Goal: Navigation & Orientation: Find specific page/section

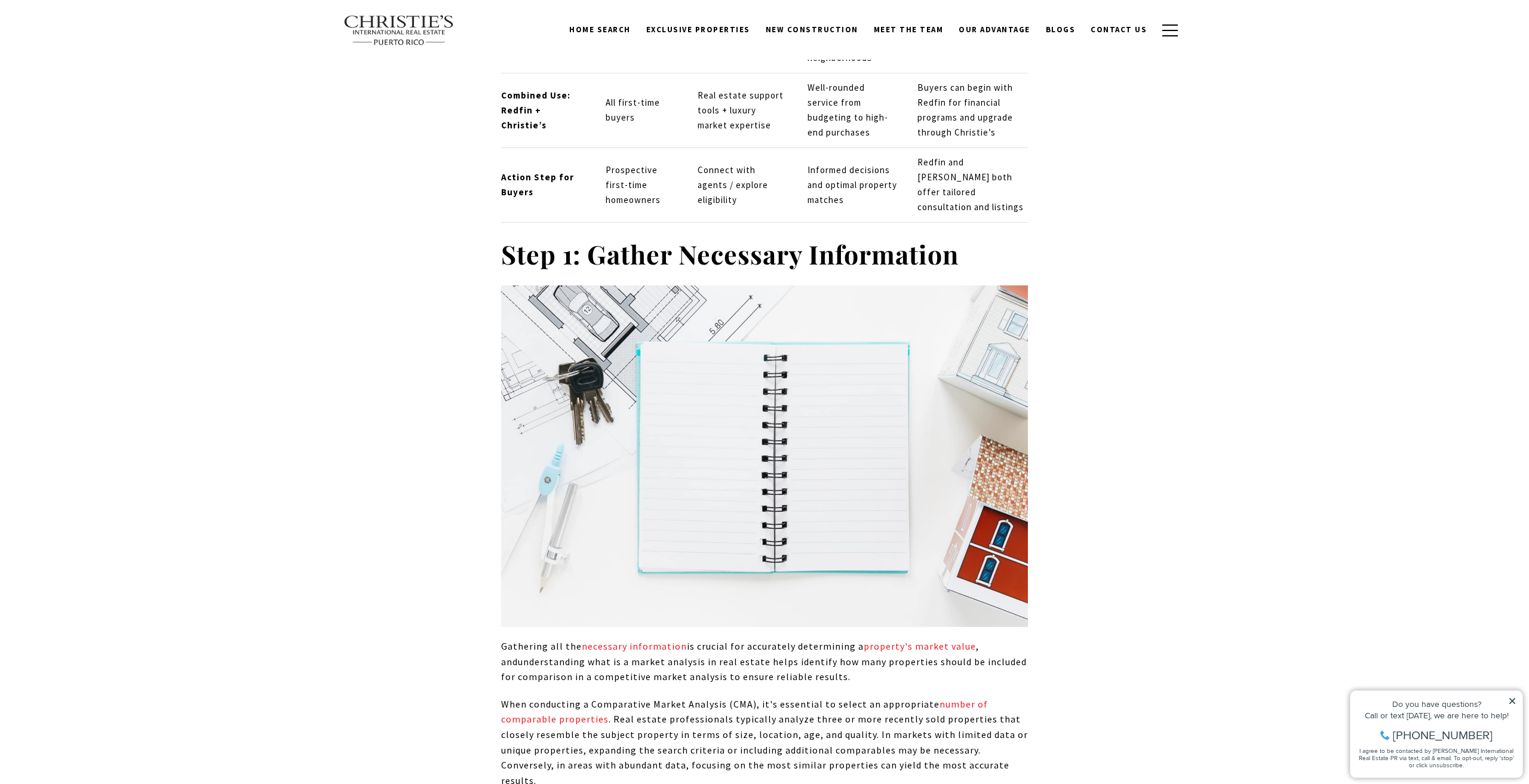
scroll to position [2673, 0]
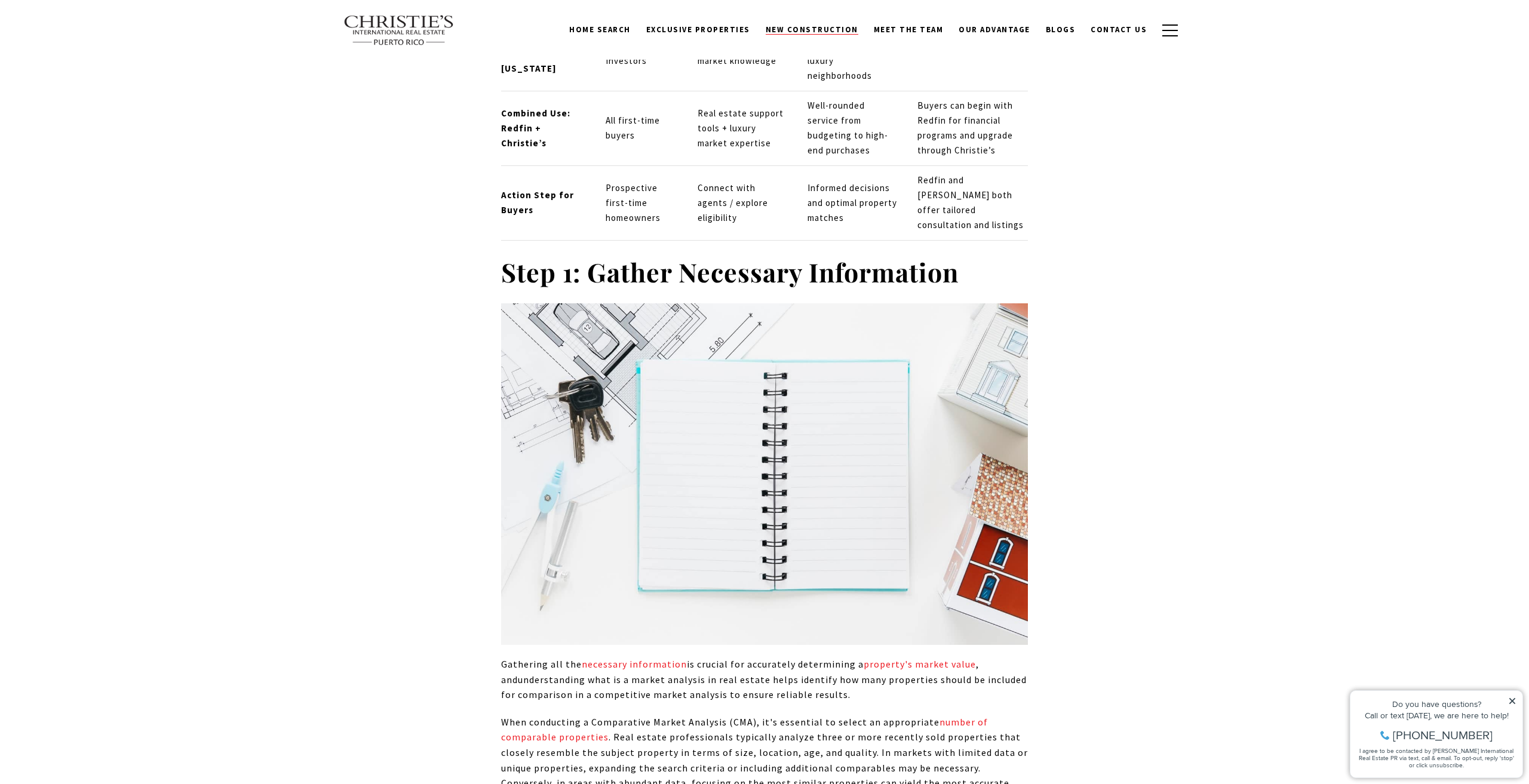
click at [835, 28] on span "New Construction" at bounding box center [812, 29] width 93 height 10
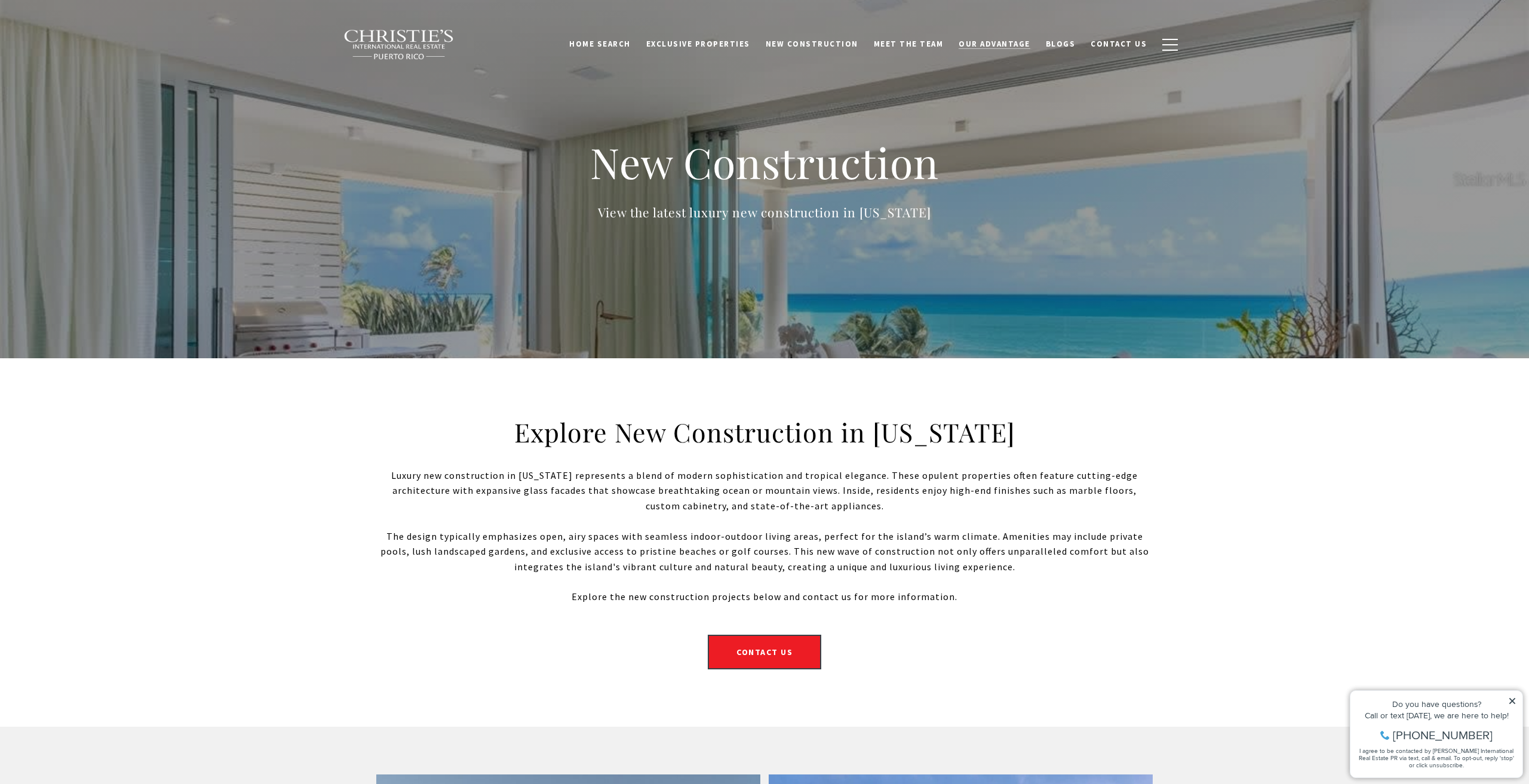
click at [1001, 42] on span "Our Advantage" at bounding box center [994, 43] width 72 height 10
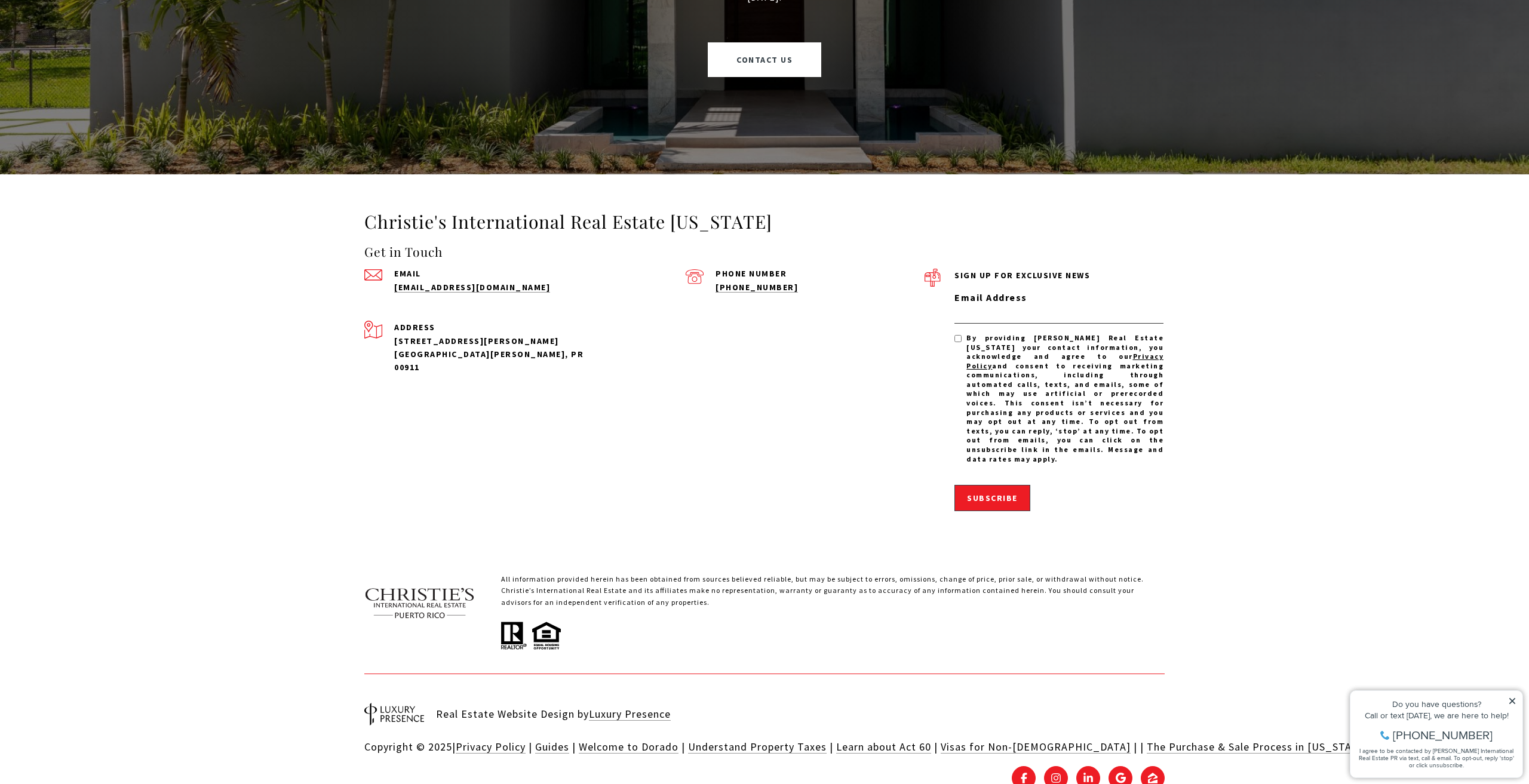
scroll to position [1098, 0]
click at [644, 707] on link "Luxury Presence" at bounding box center [629, 713] width 82 height 14
